Goal: Transaction & Acquisition: Download file/media

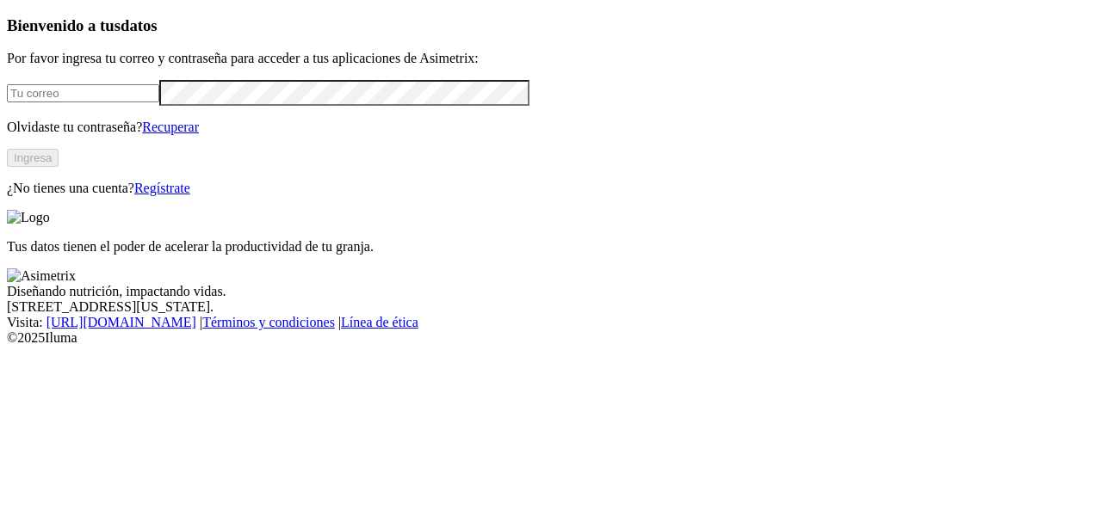
type input "[EMAIL_ADDRESS][DOMAIN_NAME]"
click at [59, 167] on button "Ingresa" at bounding box center [33, 158] width 52 height 18
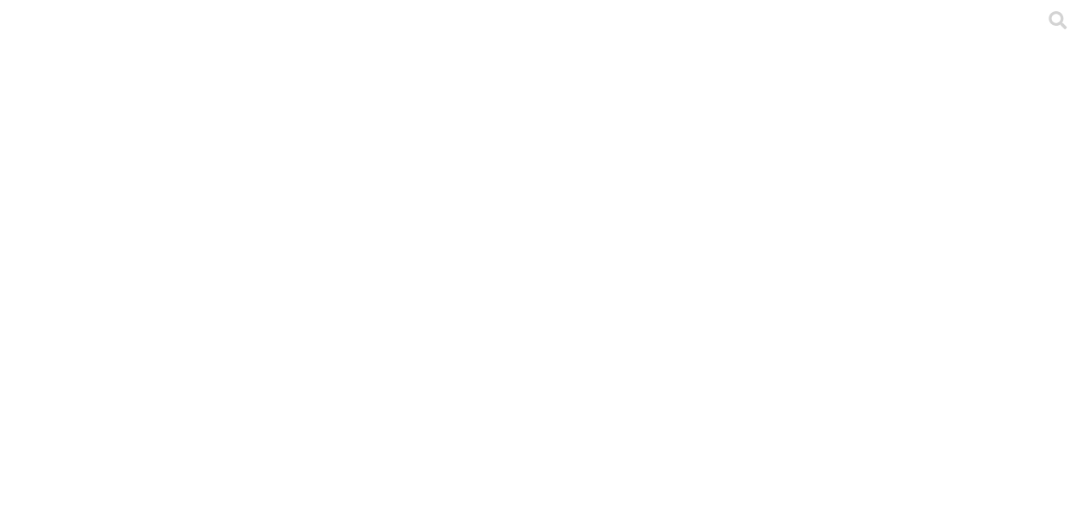
drag, startPoint x: 298, startPoint y: 289, endPoint x: 177, endPoint y: 263, distance: 123.3
copy link "PLANTILLA PONEDORAS PRONAVÍCOLA LOTE 117 GALPON LV1.xlsx"
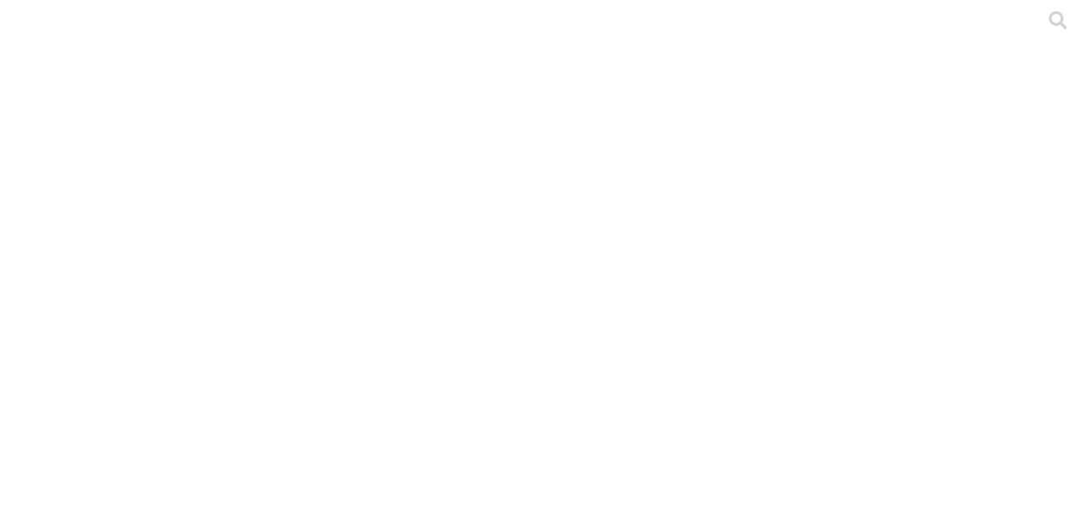
drag, startPoint x: 299, startPoint y: 293, endPoint x: 174, endPoint y: 269, distance: 127.1
copy link "PLANTILLA PONEDORAS PRONAVÍCOLA LOTE 118 GALPON LV 2.xlsx"
